Goal: Transaction & Acquisition: Purchase product/service

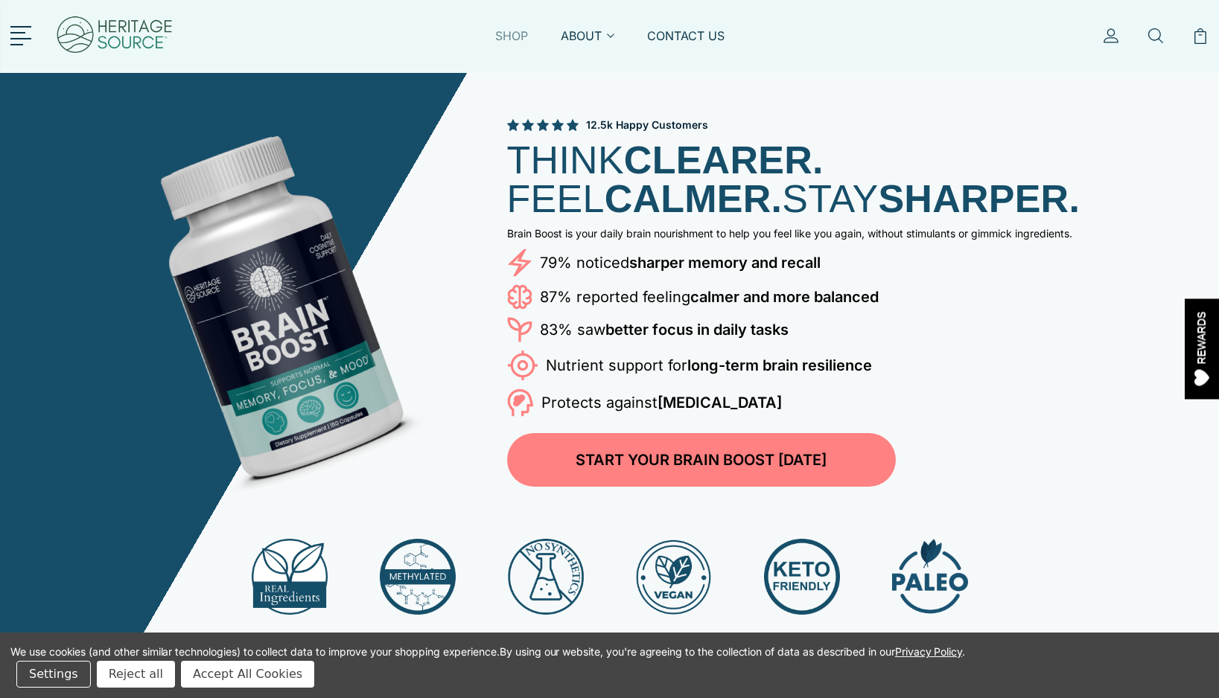
click at [502, 36] on link "SHOP" at bounding box center [511, 45] width 33 height 34
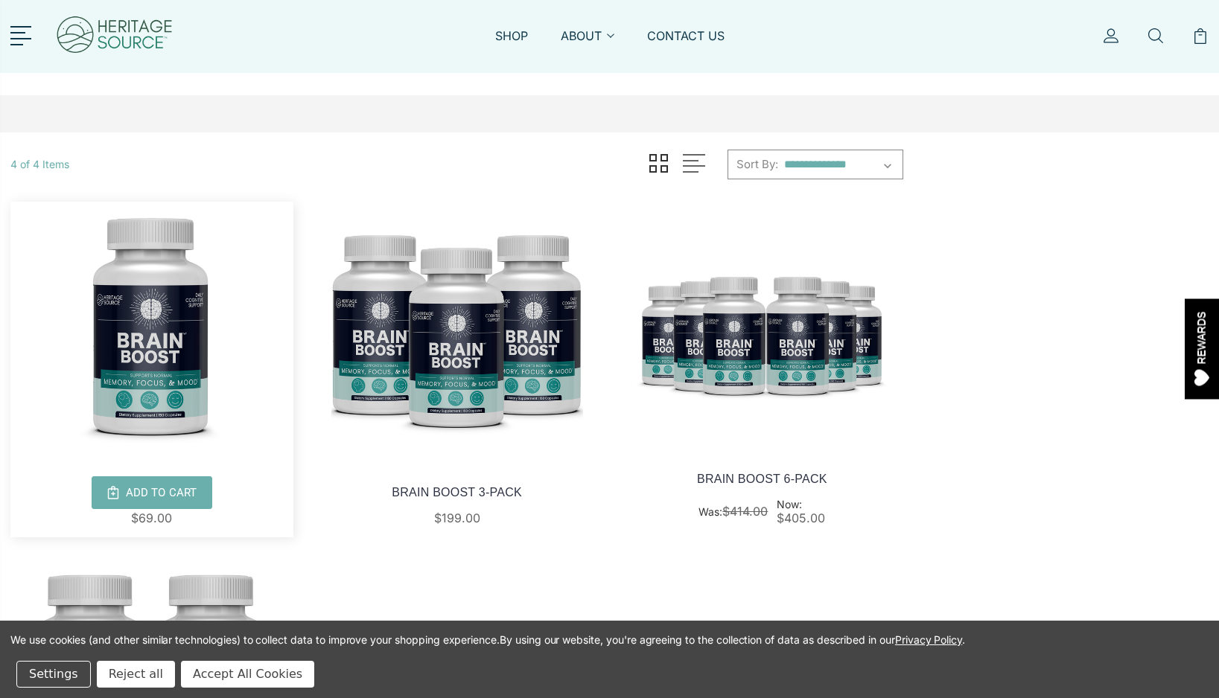
click at [184, 304] on img at bounding box center [151, 328] width 283 height 252
